Goal: Check status: Check status

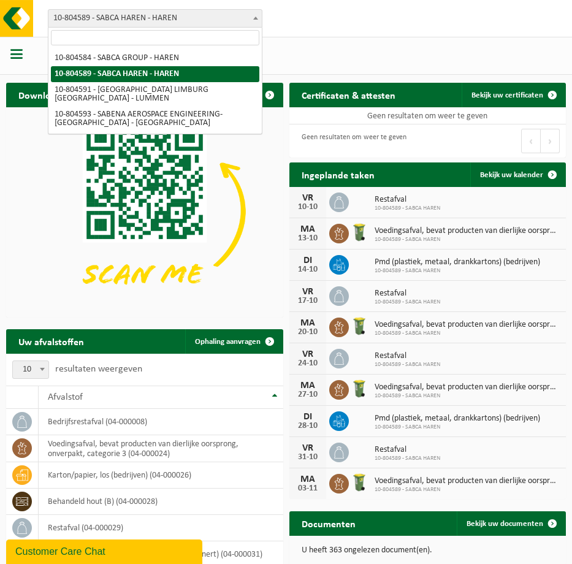
click at [156, 26] on span "10-804589 - SABCA HAREN - HAREN" at bounding box center [154, 18] width 213 height 17
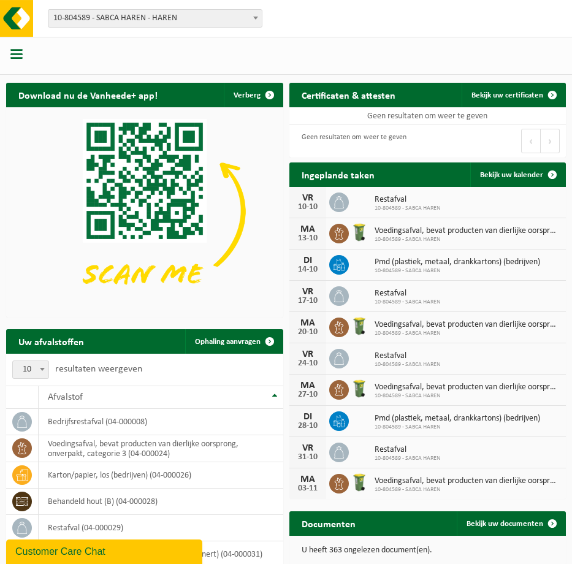
click at [369, 50] on div at bounding box center [286, 56] width 572 height 38
click at [15, 53] on span "button" at bounding box center [16, 54] width 12 height 12
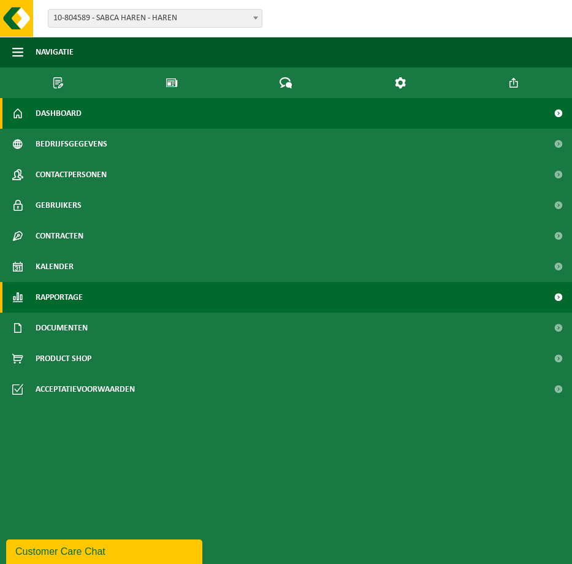
click at [74, 282] on span "Rapportage" at bounding box center [59, 297] width 47 height 31
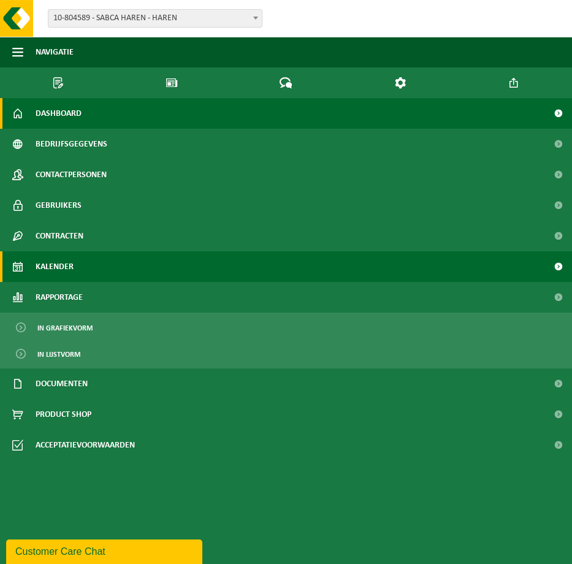
click at [69, 251] on span "Kalender" at bounding box center [55, 266] width 38 height 31
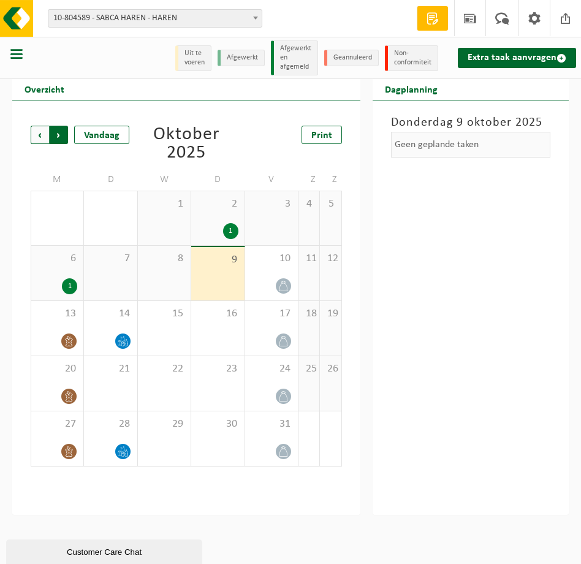
click at [36, 133] on span "Vorige" at bounding box center [40, 135] width 18 height 18
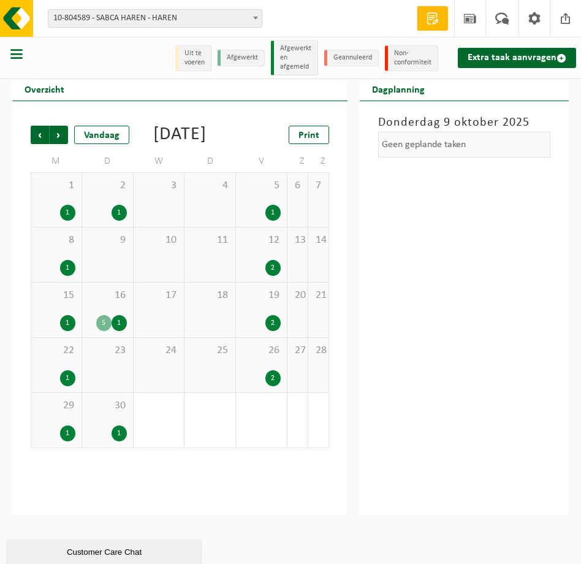
click at [133, 323] on div "16 5 1" at bounding box center [107, 309] width 51 height 55
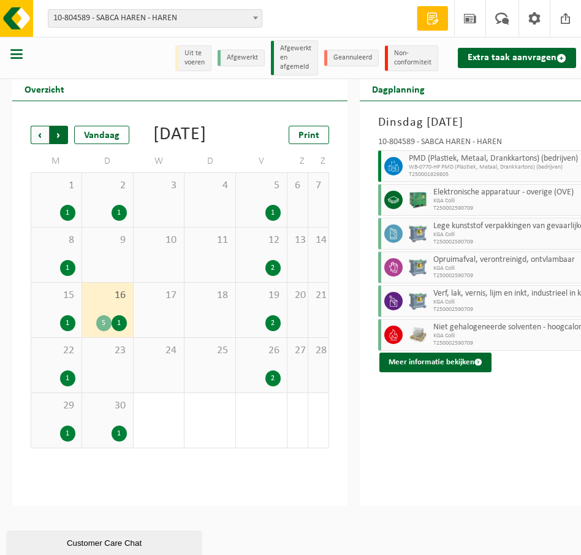
click at [34, 135] on span "Vorige" at bounding box center [40, 135] width 18 height 18
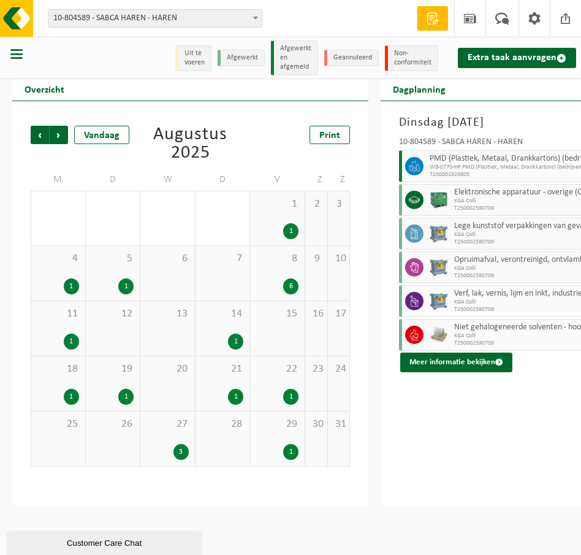
click at [34, 135] on span "Vorige" at bounding box center [40, 135] width 18 height 18
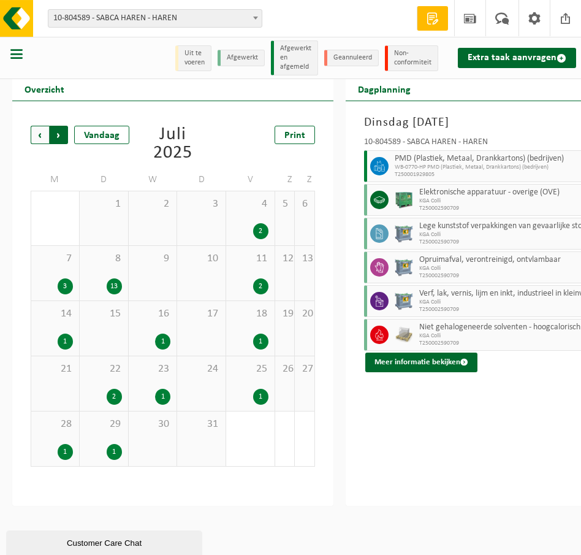
click at [37, 135] on span "Vorige" at bounding box center [40, 135] width 18 height 18
